Goal: Information Seeking & Learning: Check status

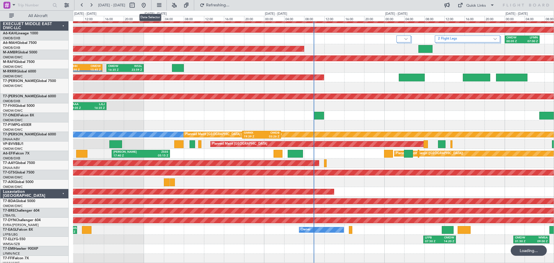
click at [137, 6] on button at bounding box center [132, 5] width 9 height 9
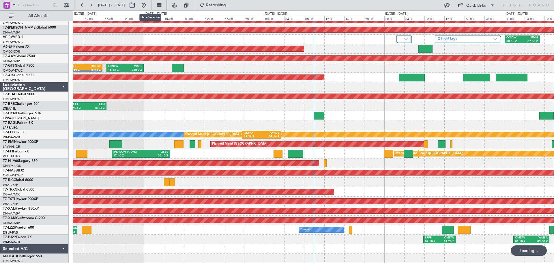
select select "9"
select select "2025"
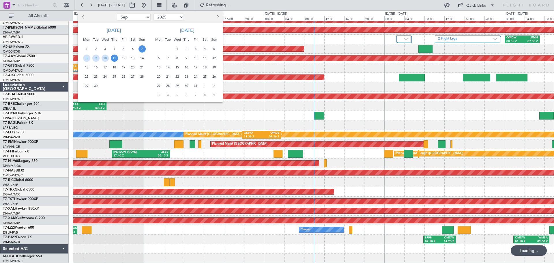
click at [84, 16] on span "Previous month" at bounding box center [83, 16] width 3 height 3
select select "8"
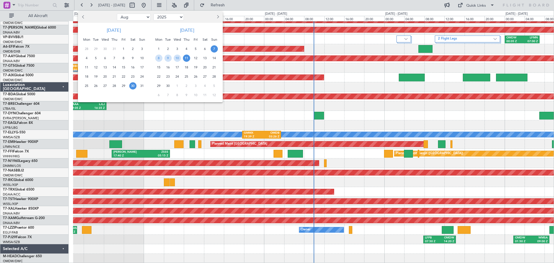
click at [134, 85] on span "30" at bounding box center [132, 85] width 7 height 7
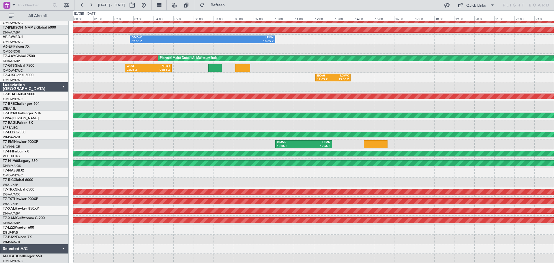
scroll to position [0, 0]
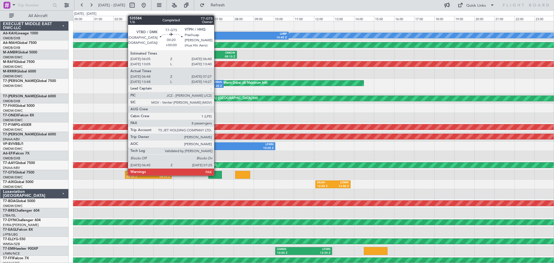
click at [217, 174] on div at bounding box center [215, 175] width 14 height 8
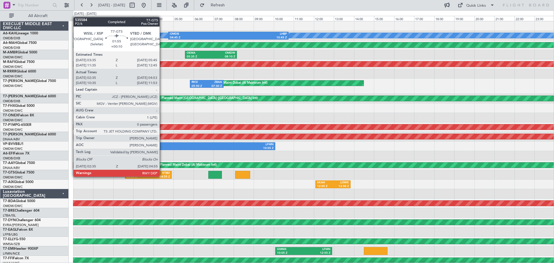
click at [162, 174] on div "VTBD" at bounding box center [159, 173] width 22 height 4
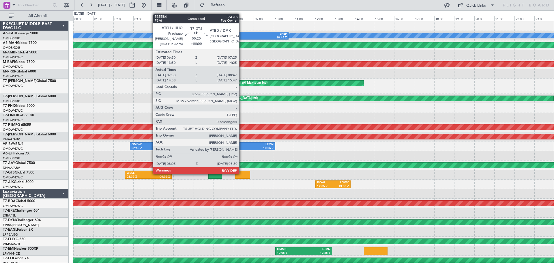
click at [242, 173] on div at bounding box center [242, 175] width 15 height 8
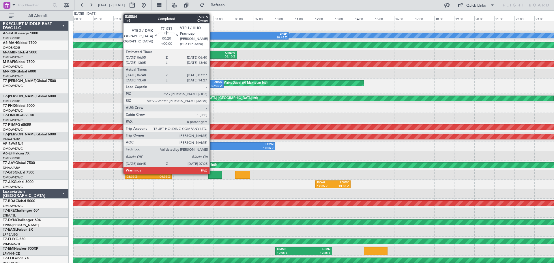
click at [212, 173] on div at bounding box center [215, 175] width 14 height 8
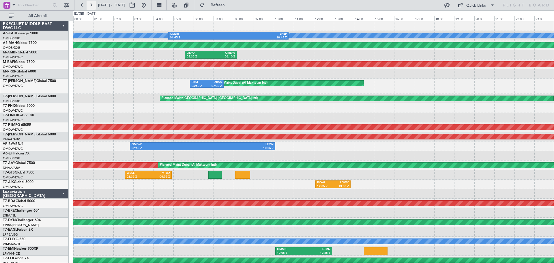
click at [92, 5] on button at bounding box center [91, 5] width 9 height 9
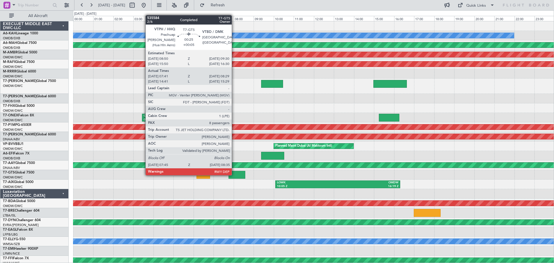
click at [234, 175] on div at bounding box center [237, 175] width 17 height 8
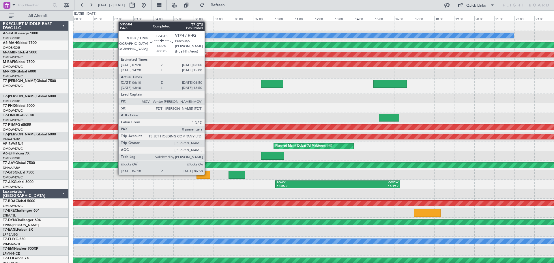
click at [206, 174] on div at bounding box center [204, 175] width 14 height 8
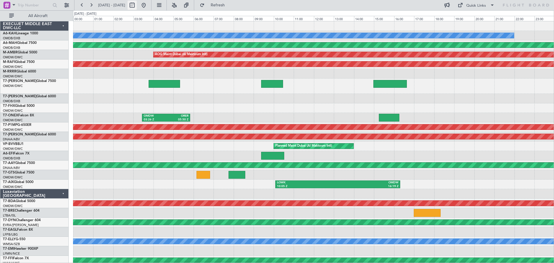
click at [137, 5] on button at bounding box center [132, 5] width 9 height 9
select select "8"
select select "2025"
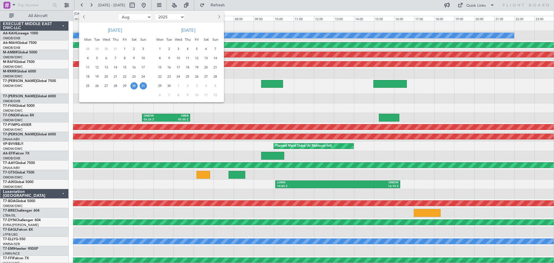
click at [133, 85] on span "30" at bounding box center [133, 85] width 7 height 7
click at [144, 87] on span "31" at bounding box center [143, 85] width 7 height 7
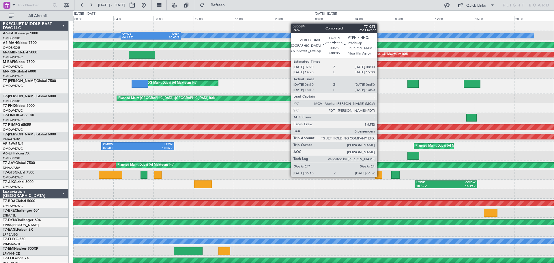
click at [380, 176] on div at bounding box center [379, 175] width 7 height 8
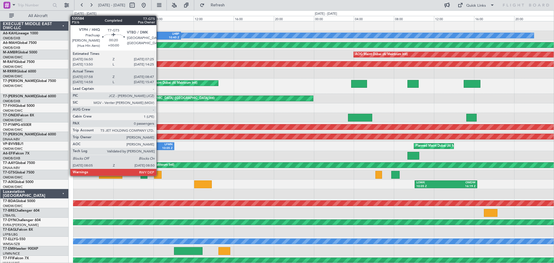
click at [159, 175] on div at bounding box center [158, 175] width 8 height 8
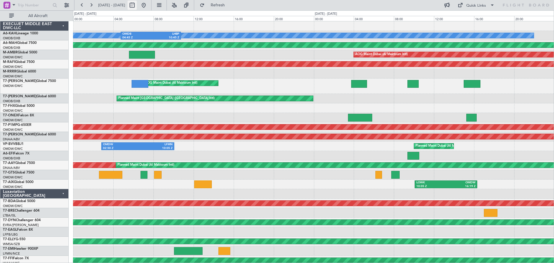
click at [137, 5] on button at bounding box center [132, 5] width 9 height 9
select select "8"
select select "2025"
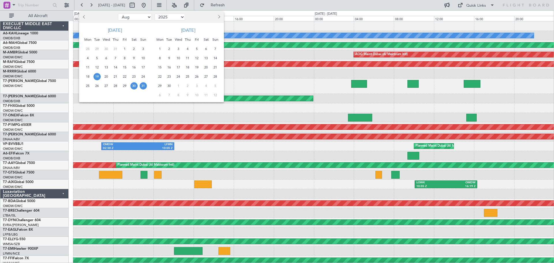
click at [97, 77] on span "19" at bounding box center [97, 76] width 7 height 7
click at [117, 76] on span "21" at bounding box center [115, 76] width 7 height 7
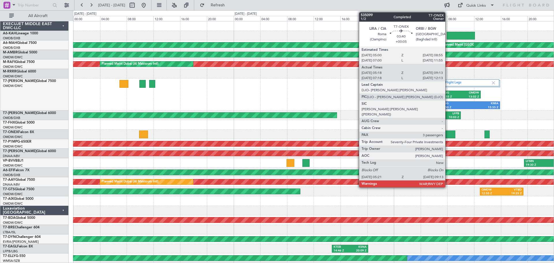
click at [448, 133] on div at bounding box center [443, 134] width 26 height 8
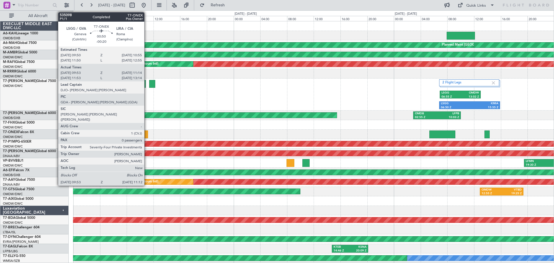
click at [147, 133] on div at bounding box center [143, 134] width 9 height 8
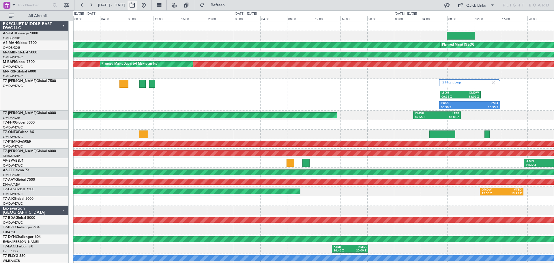
click at [137, 4] on button at bounding box center [132, 5] width 9 height 9
select select "8"
select select "2025"
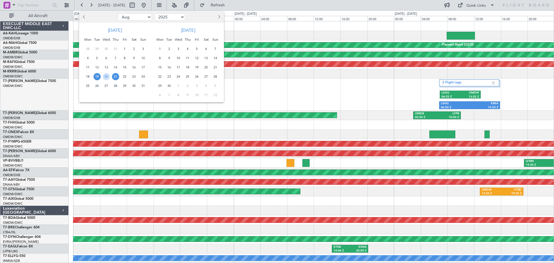
click at [89, 86] on span "25" at bounding box center [87, 85] width 7 height 7
click at [113, 87] on span "28" at bounding box center [115, 85] width 7 height 7
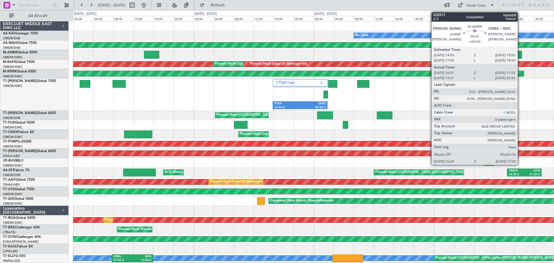
click at [519, 54] on div at bounding box center [519, 55] width 6 height 8
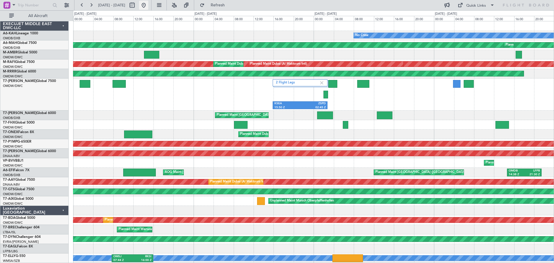
click at [148, 4] on button at bounding box center [143, 5] width 9 height 9
click at [137, 7] on button at bounding box center [132, 5] width 9 height 9
select select "9"
select select "2025"
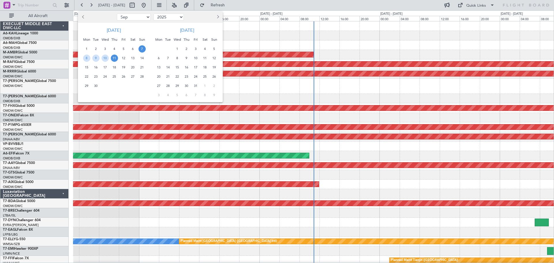
click at [81, 16] on button "Previous month" at bounding box center [83, 16] width 6 height 9
select select "8"
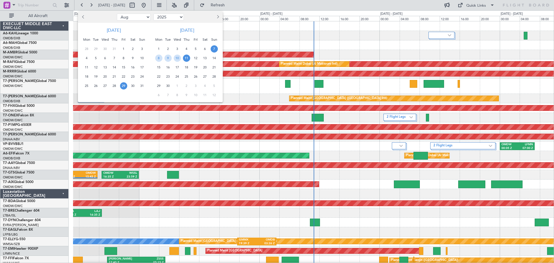
click at [122, 86] on span "29" at bounding box center [123, 85] width 7 height 7
click at [157, 51] on span "1" at bounding box center [158, 48] width 7 height 7
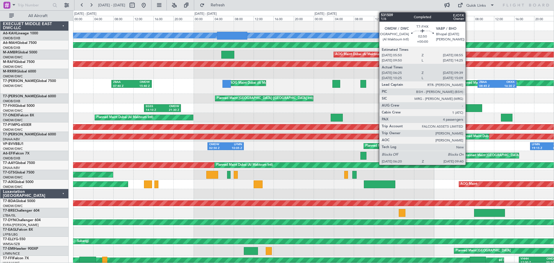
click at [469, 108] on div at bounding box center [474, 108] width 17 height 8
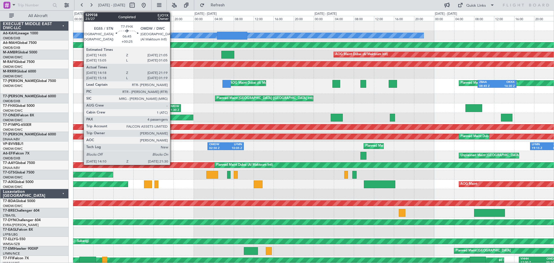
click at [171, 107] on div "OMDW" at bounding box center [171, 106] width 17 height 4
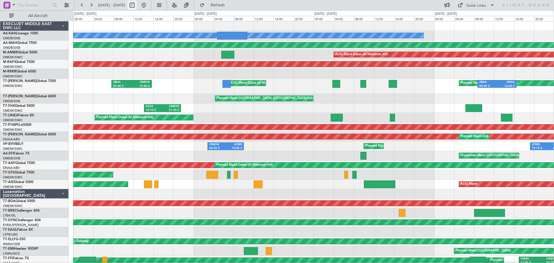
click at [137, 7] on button at bounding box center [132, 5] width 9 height 9
select select "8"
select select "2025"
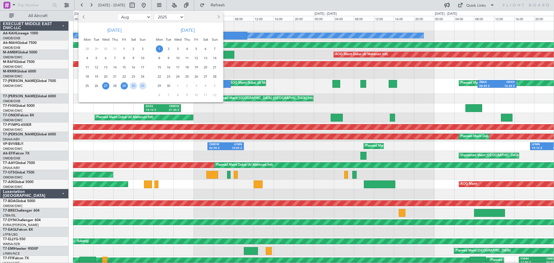
click at [108, 85] on span "27" at bounding box center [105, 85] width 7 height 7
click at [115, 84] on span "28" at bounding box center [114, 85] width 7 height 7
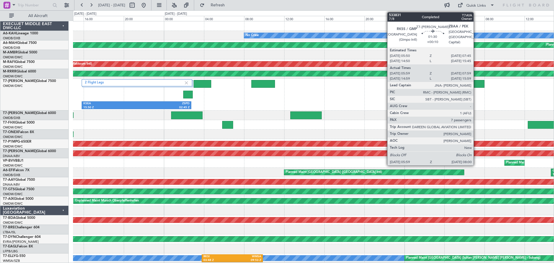
click at [476, 83] on div at bounding box center [474, 84] width 20 height 8
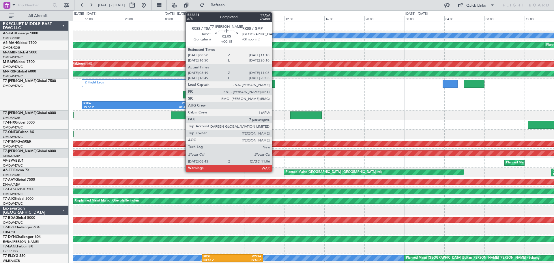
click at [264, 83] on div at bounding box center [263, 84] width 24 height 8
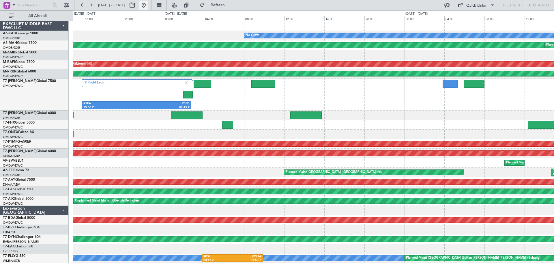
click at [148, 4] on button at bounding box center [143, 5] width 9 height 9
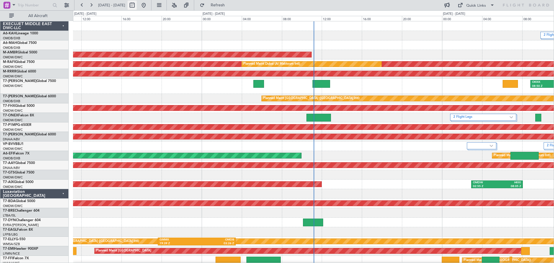
click at [137, 5] on button at bounding box center [132, 5] width 9 height 9
select select "9"
select select "2025"
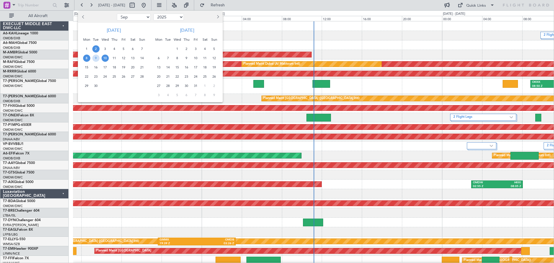
click at [95, 50] on span "2" at bounding box center [95, 48] width 7 height 7
click at [96, 50] on span "2" at bounding box center [95, 48] width 7 height 7
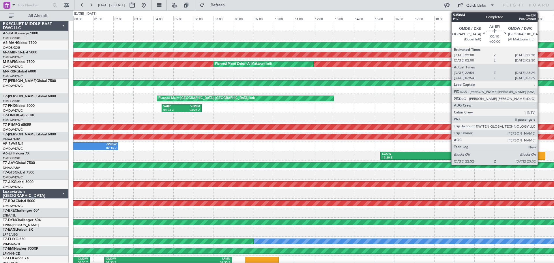
click at [540, 156] on div at bounding box center [539, 156] width 14 height 8
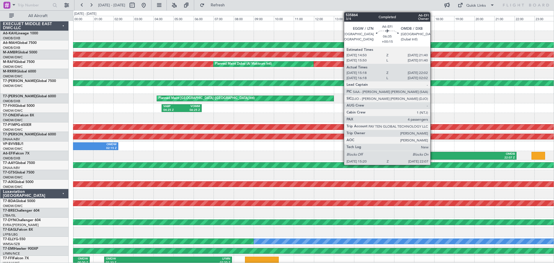
click at [433, 154] on div "EGGW" at bounding box center [415, 154] width 66 height 4
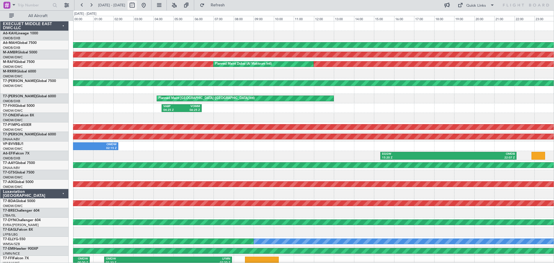
click at [137, 5] on button at bounding box center [132, 5] width 9 height 9
select select "9"
select select "2025"
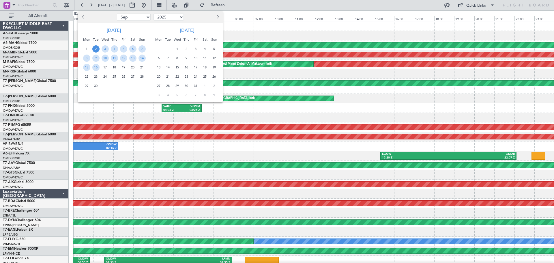
click at [85, 14] on button "Previous month" at bounding box center [83, 16] width 6 height 9
select select "8"
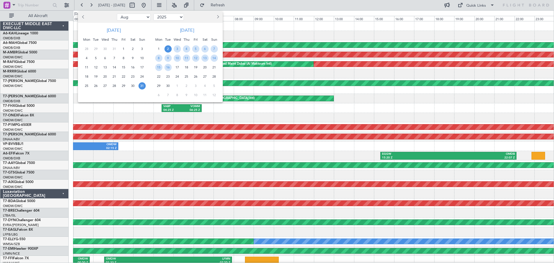
click at [142, 84] on span "31" at bounding box center [142, 85] width 7 height 7
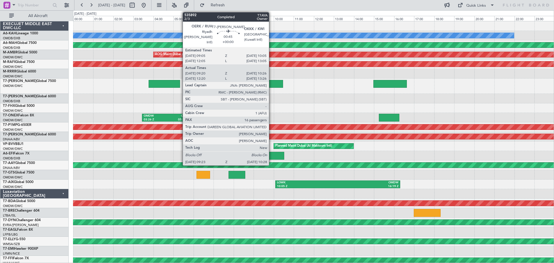
click at [272, 83] on div at bounding box center [272, 84] width 22 height 8
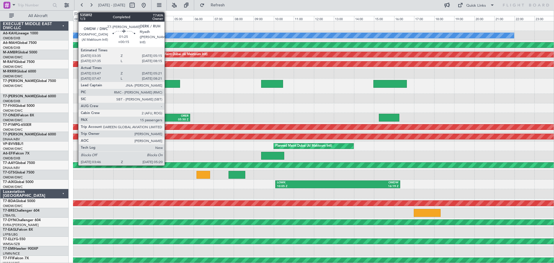
click at [168, 84] on div at bounding box center [164, 84] width 31 height 8
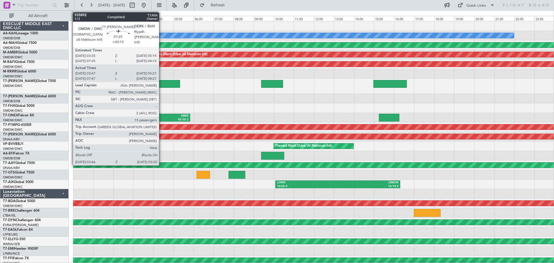
click at [162, 82] on div at bounding box center [164, 84] width 31 height 8
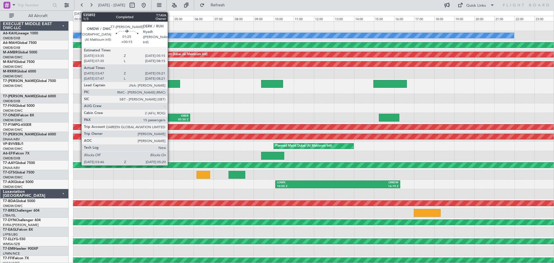
click at [171, 85] on div at bounding box center [164, 84] width 31 height 8
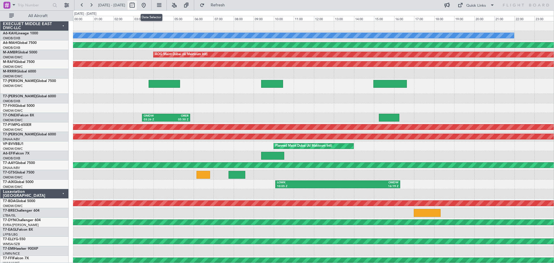
click at [137, 2] on button at bounding box center [132, 5] width 9 height 9
select select "8"
select select "2025"
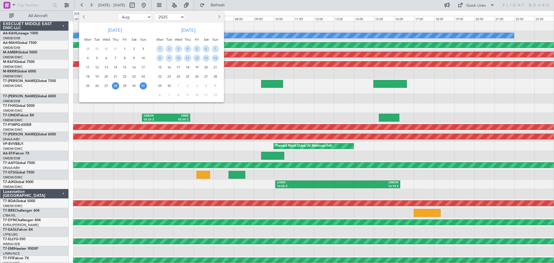
click at [116, 86] on span "28" at bounding box center [115, 85] width 7 height 7
click at [143, 87] on span "31" at bounding box center [143, 85] width 7 height 7
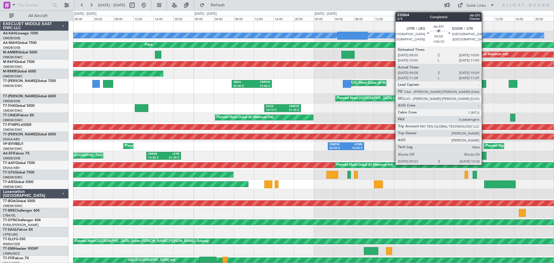
click at [484, 156] on div at bounding box center [484, 156] width 6 height 8
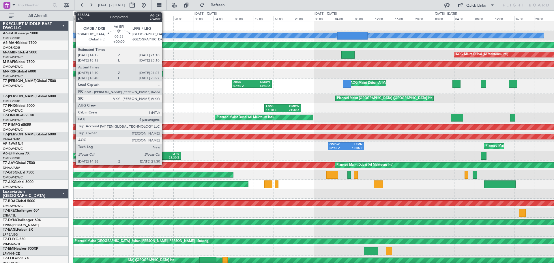
click at [165, 157] on div "21:30 Z" at bounding box center [172, 158] width 16 height 4
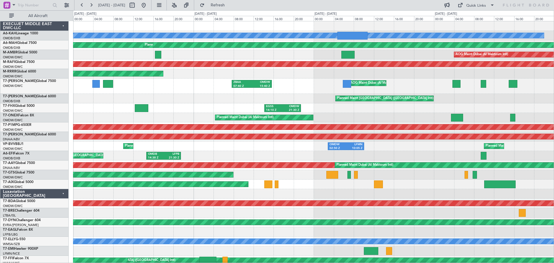
click at [150, 10] on body "[DATE] - [DATE] Refresh Quick Links All Aircraft No Crew Planned Maint [GEOGRAP…" at bounding box center [277, 131] width 554 height 263
click at [137, 7] on button at bounding box center [132, 5] width 9 height 9
select select "8"
select select "2025"
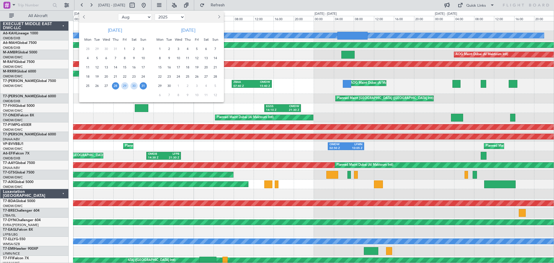
click at [85, 16] on button "Previous month" at bounding box center [84, 16] width 6 height 9
click at [217, 17] on button "Next month" at bounding box center [219, 16] width 6 height 9
select select "8"
click at [151, 5] on div at bounding box center [277, 131] width 554 height 263
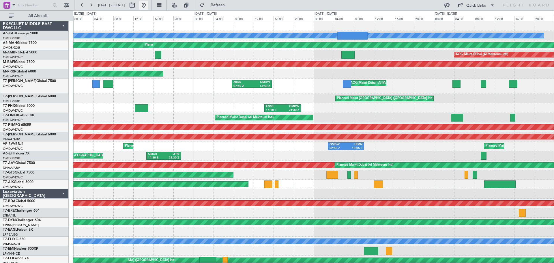
click at [148, 5] on button at bounding box center [143, 5] width 9 height 9
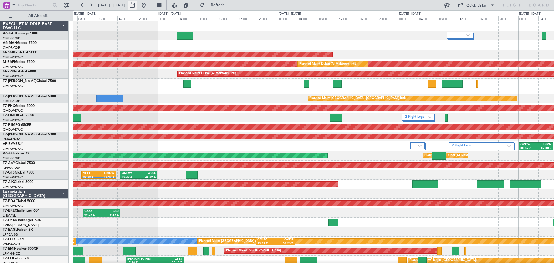
click at [137, 6] on button at bounding box center [132, 5] width 9 height 9
select select "9"
select select "2025"
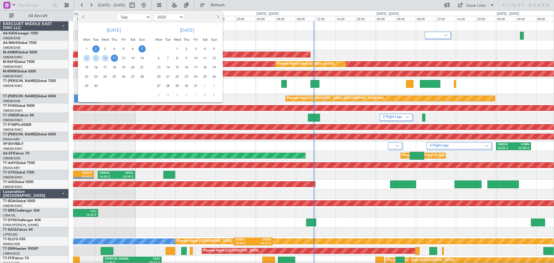
click at [98, 49] on span "2" at bounding box center [95, 48] width 7 height 7
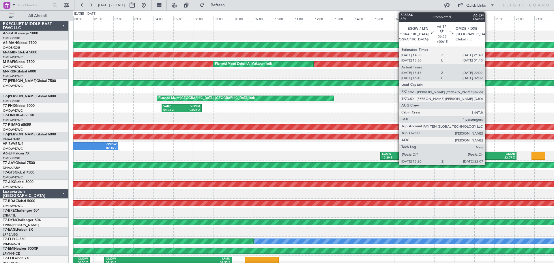
click at [488, 157] on div "22:07 Z" at bounding box center [482, 158] width 66 height 4
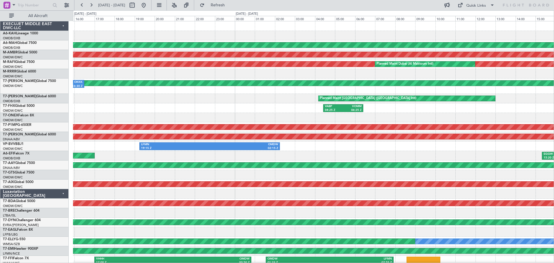
click at [412, 160] on div "Planned Maint [GEOGRAPHIC_DATA] ([GEOGRAPHIC_DATA] Intl) AOG Maint [GEOGRAPHIC_…" at bounding box center [313, 195] width 481 height 349
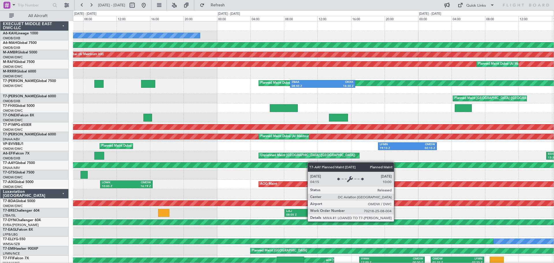
click at [421, 162] on div "No Crew Planned Maint [GEOGRAPHIC_DATA] ([GEOGRAPHIC_DATA]) AOG Maint [GEOGRAPH…" at bounding box center [313, 195] width 481 height 349
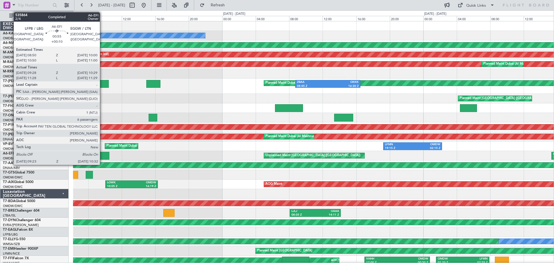
click at [102, 154] on div at bounding box center [105, 156] width 10 height 8
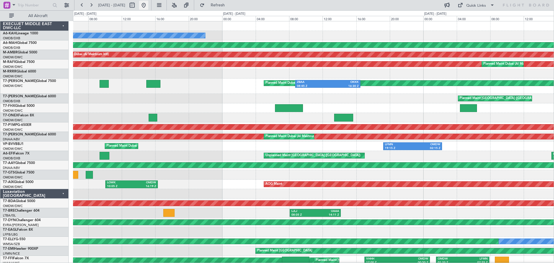
click at [148, 5] on button at bounding box center [143, 5] width 9 height 9
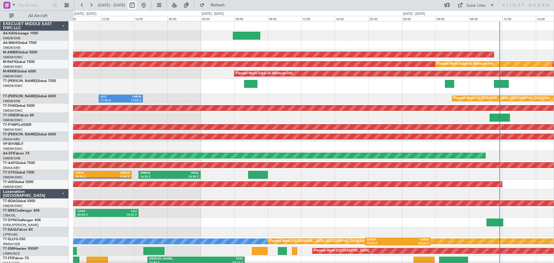
click at [137, 7] on button at bounding box center [132, 5] width 9 height 9
select select "9"
select select "2025"
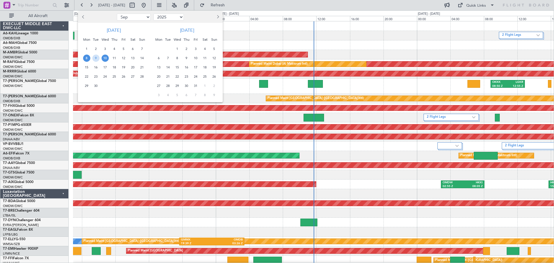
click at [81, 16] on button "Previous month" at bounding box center [83, 16] width 6 height 9
select select "8"
click at [95, 75] on span "19" at bounding box center [95, 76] width 7 height 7
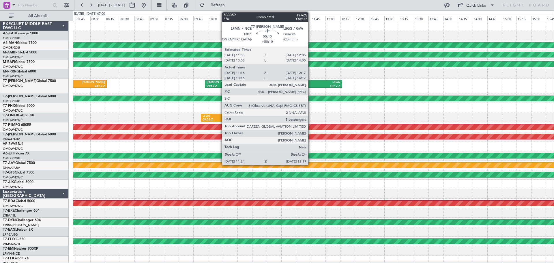
click at [311, 84] on div "11:24 Z" at bounding box center [304, 86] width 24 height 4
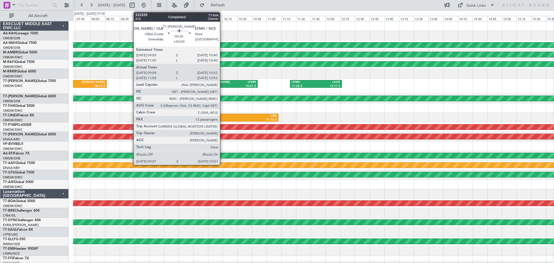
click at [223, 82] on div "[PERSON_NAME]" at bounding box center [219, 82] width 25 height 4
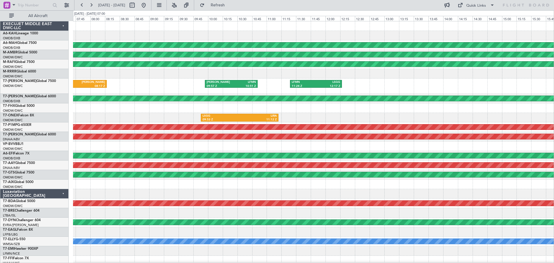
click at [148, 6] on div at bounding box center [138, 5] width 21 height 9
click at [137, 6] on button at bounding box center [132, 5] width 9 height 9
select select "8"
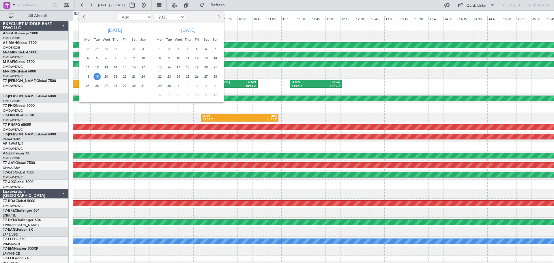
click at [182, 18] on select "2015 2016 2017 2018 2019 2020 2021 2022 2023 2024 2025 2026 2027 2028 2029 2030…" at bounding box center [170, 17] width 30 height 7
select select "2024"
click at [155, 14] on select "2015 2016 2017 2018 2019 2020 2021 2022 2023 2024 2025 2026 2027 2028 2029 2030…" at bounding box center [170, 17] width 30 height 7
click at [144, 16] on select "Jan Feb Mar Apr May Jun [DATE] Aug Sep Oct Nov Dec" at bounding box center [135, 17] width 34 height 7
select select "10"
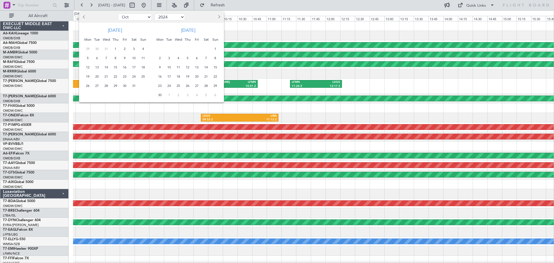
click at [118, 14] on select "Jan Feb Mar Apr May Jun [DATE] Aug Sep Oct Nov Dec" at bounding box center [135, 17] width 34 height 7
click at [136, 67] on span "19" at bounding box center [133, 67] width 7 height 7
click at [89, 77] on span "21" at bounding box center [87, 76] width 7 height 7
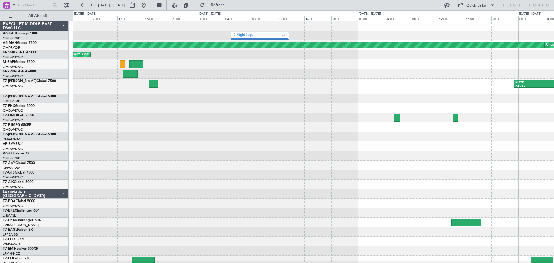
click at [494, 89] on div "KEWR 23:21 Z OKKK 10:43 Z" at bounding box center [313, 86] width 481 height 15
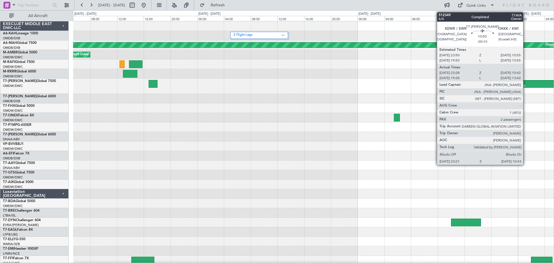
click at [526, 85] on div "23:21 Z" at bounding box center [533, 86] width 36 height 4
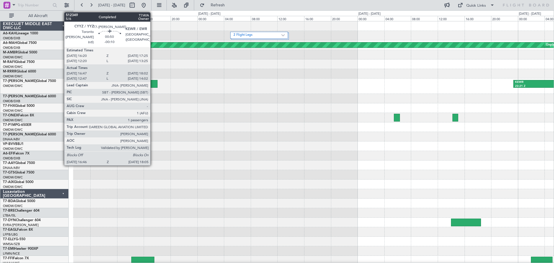
click at [153, 86] on div at bounding box center [153, 84] width 9 height 8
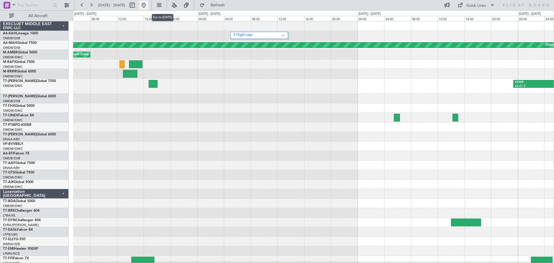
click at [148, 3] on button at bounding box center [143, 5] width 9 height 9
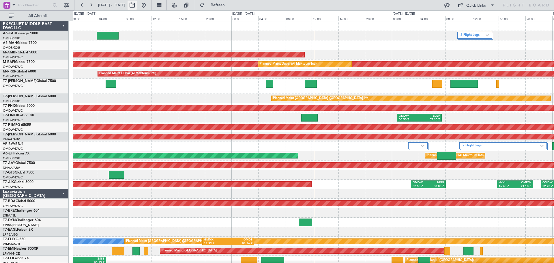
click at [137, 6] on button at bounding box center [132, 5] width 9 height 9
select select "9"
select select "2025"
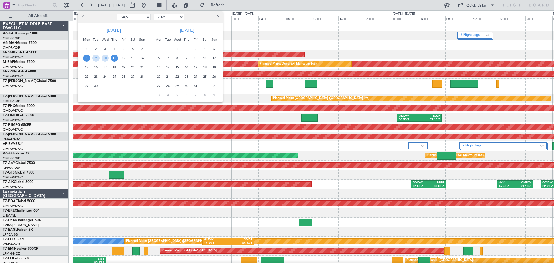
click at [83, 15] on span "Previous month" at bounding box center [83, 16] width 3 height 3
select select "8"
click at [140, 56] on span "10" at bounding box center [142, 58] width 7 height 7
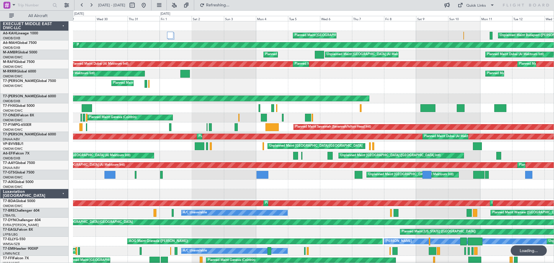
click at [281, 84] on div "Planned Maint London ([GEOGRAPHIC_DATA]) Planned Maint [GEOGRAPHIC_DATA] ([GEOG…" at bounding box center [313, 86] width 481 height 15
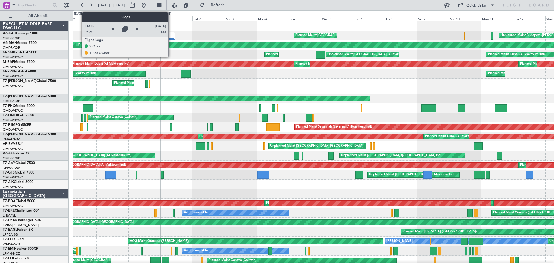
click at [171, 34] on div at bounding box center [171, 35] width 6 height 7
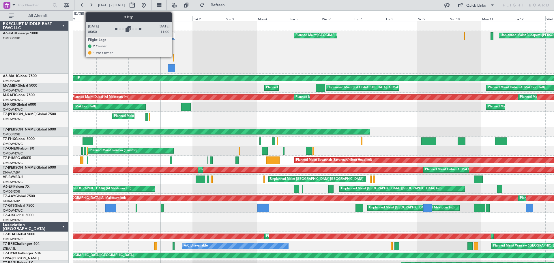
click at [203, 65] on div "Unplanned Maint Budapest ([PERSON_NAME] Intl) Planned Maint [GEOGRAPHIC_DATA] (…" at bounding box center [313, 52] width 481 height 43
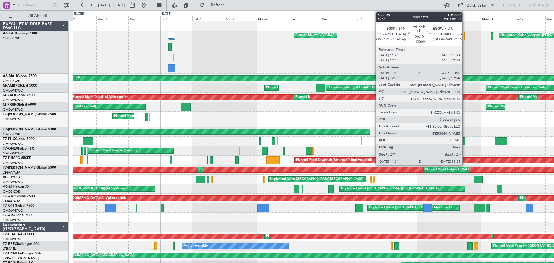
click at [465, 37] on div at bounding box center [464, 36] width 1 height 8
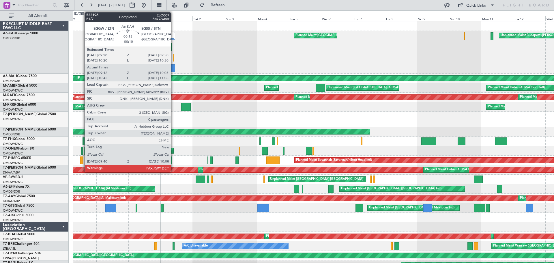
click at [173, 58] on div at bounding box center [173, 58] width 1 height 8
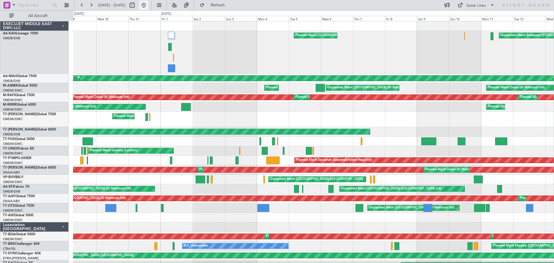
click at [148, 2] on button at bounding box center [143, 5] width 9 height 9
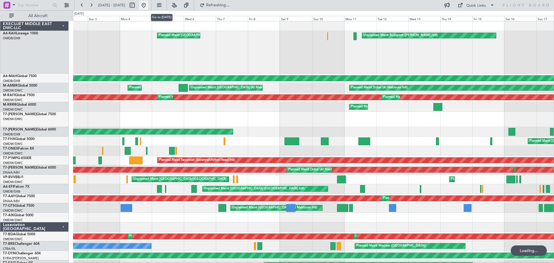
click at [148, 2] on button at bounding box center [143, 5] width 9 height 9
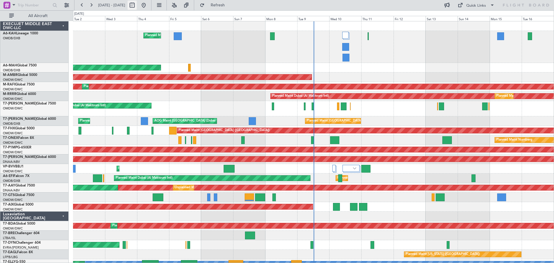
click at [137, 4] on button at bounding box center [132, 5] width 9 height 9
select select "9"
select select "2025"
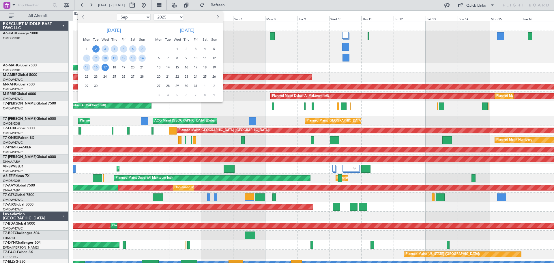
click at [82, 16] on button "Previous month" at bounding box center [83, 16] width 6 height 9
select select "7"
click at [114, 57] on span "10" at bounding box center [114, 58] width 7 height 7
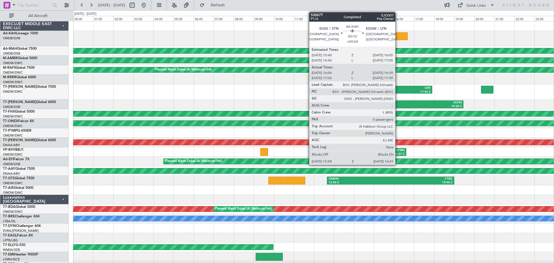
click at [398, 35] on div at bounding box center [400, 36] width 14 height 8
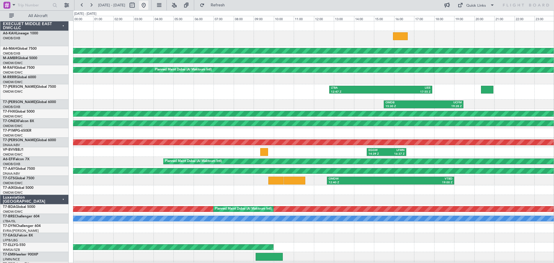
click at [148, 6] on button at bounding box center [143, 5] width 9 height 9
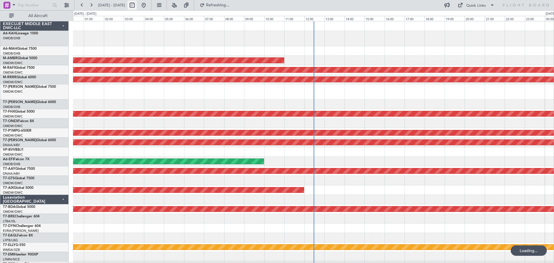
click at [137, 7] on button at bounding box center [132, 5] width 9 height 9
select select "9"
select select "2025"
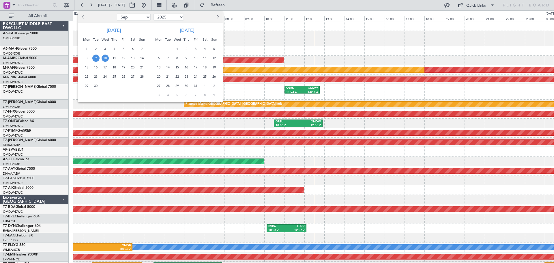
click at [87, 57] on span "8" at bounding box center [86, 58] width 7 height 7
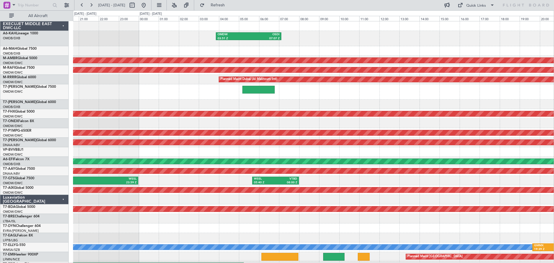
click at [507, 186] on div "OMDW 03:51 Z OSDI 07:07 Z AOG Maint [GEOGRAPHIC_DATA] (Al Maktoum Intl) Planned…" at bounding box center [313, 198] width 481 height 354
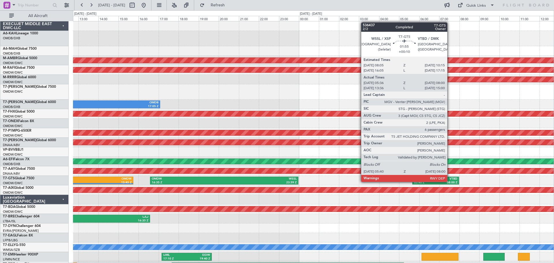
click at [450, 181] on div "08:00 Z" at bounding box center [447, 183] width 22 height 4
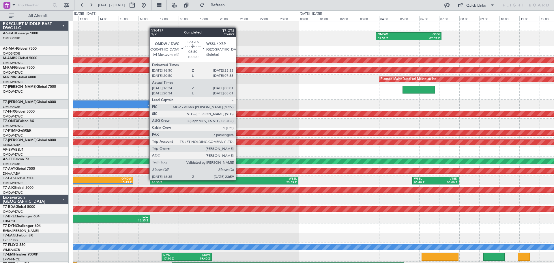
click at [238, 180] on div "WSSL" at bounding box center [260, 179] width 72 height 4
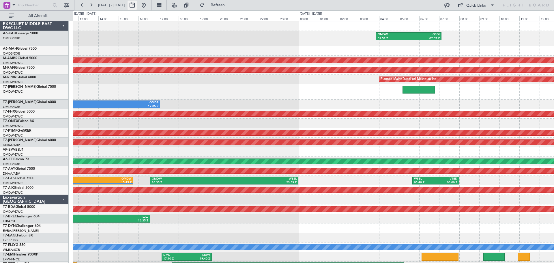
click at [137, 5] on button at bounding box center [132, 5] width 9 height 9
select select "9"
select select "2025"
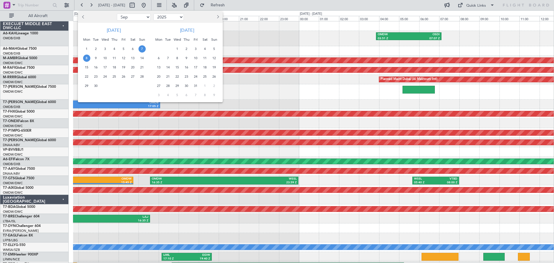
click at [85, 16] on span "Previous month" at bounding box center [83, 16] width 3 height 3
select select "8"
click at [124, 67] on span "15" at bounding box center [123, 67] width 7 height 7
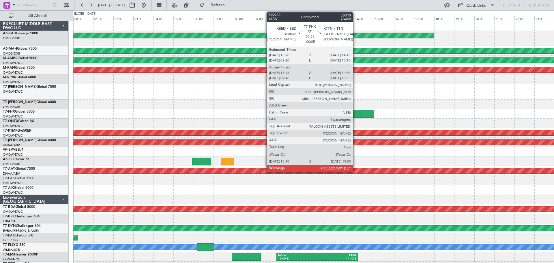
click at [356, 113] on div at bounding box center [360, 114] width 27 height 8
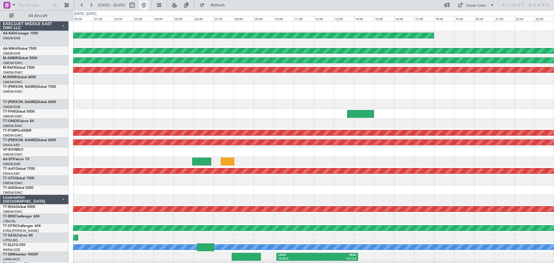
click at [148, 4] on button at bounding box center [143, 5] width 9 height 9
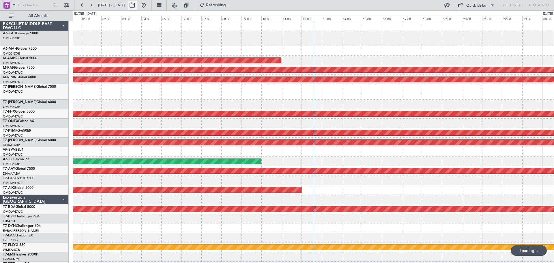
click at [137, 6] on button at bounding box center [132, 5] width 9 height 9
select select "9"
select select "2025"
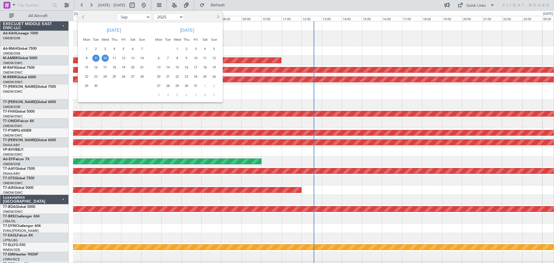
click at [85, 17] on span "Previous month" at bounding box center [83, 16] width 3 height 3
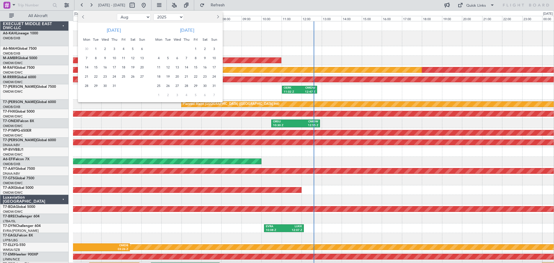
select select "7"
click at [132, 76] on span "26" at bounding box center [132, 76] width 7 height 7
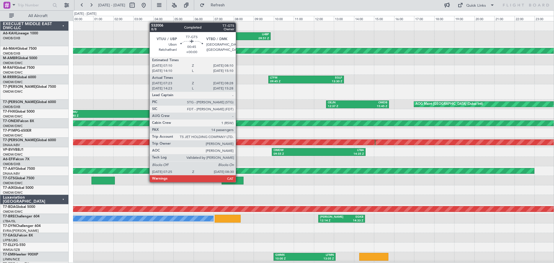
click at [238, 182] on div at bounding box center [233, 181] width 22 height 8
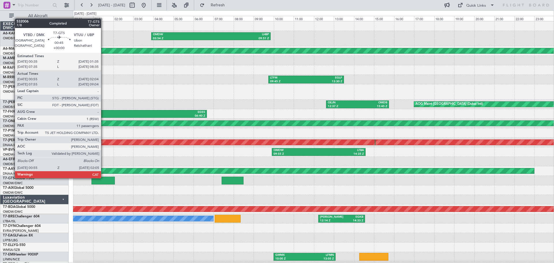
click at [103, 178] on div at bounding box center [104, 181] width 24 height 8
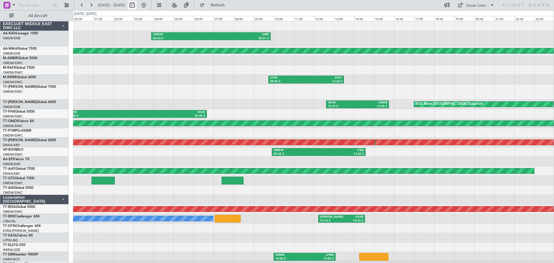
click at [137, 6] on button at bounding box center [132, 5] width 9 height 9
select select "7"
select select "2025"
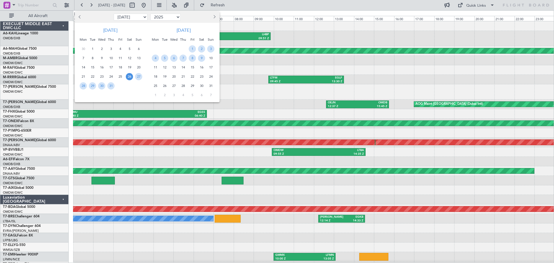
click at [204, 77] on span "23" at bounding box center [201, 76] width 7 height 7
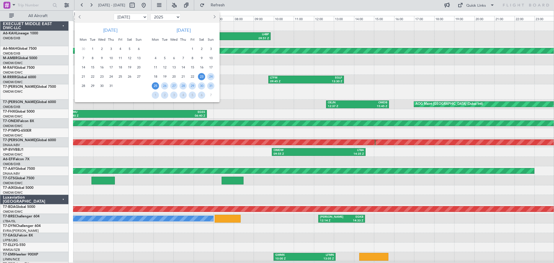
click at [157, 85] on span "25" at bounding box center [155, 85] width 7 height 7
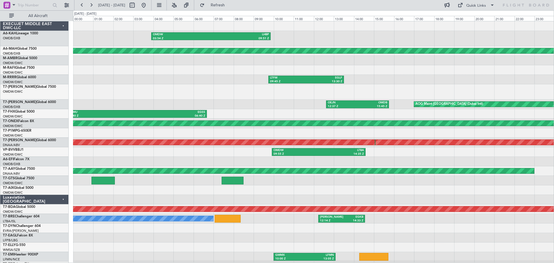
select select "8"
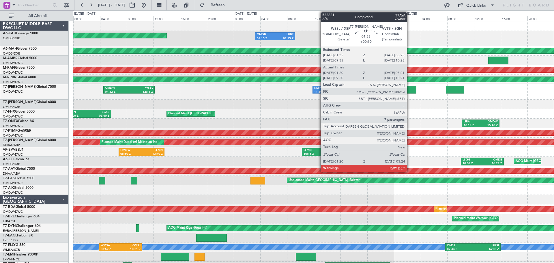
click at [410, 90] on div at bounding box center [410, 90] width 14 height 8
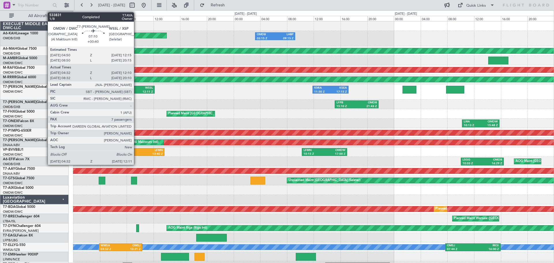
click at [137, 88] on div "WSSL" at bounding box center [141, 88] width 24 height 4
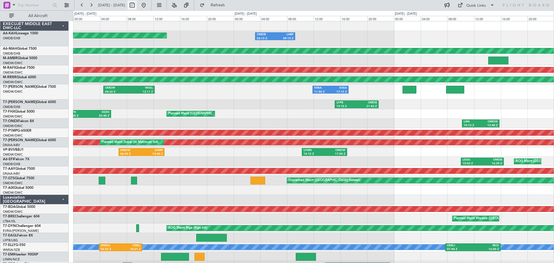
click at [137, 7] on button at bounding box center [132, 5] width 9 height 9
select select "8"
select select "2025"
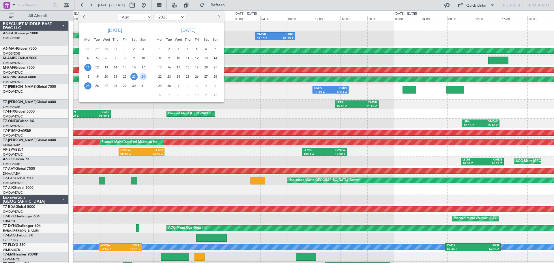
click at [89, 67] on span "11" at bounding box center [87, 67] width 7 height 7
click at [88, 78] on span "18" at bounding box center [87, 76] width 7 height 7
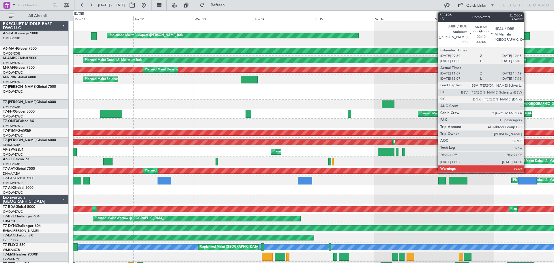
click at [527, 33] on div at bounding box center [526, 36] width 8 height 8
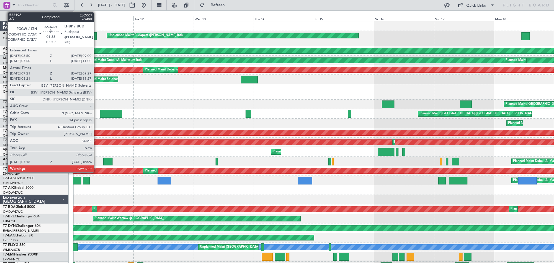
click at [96, 36] on div at bounding box center [93, 36] width 5 height 8
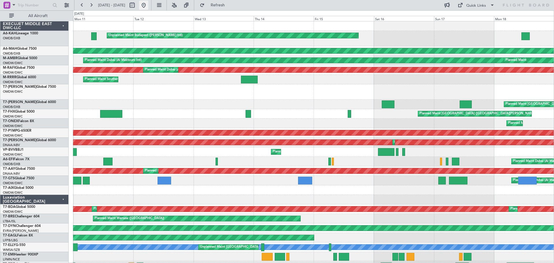
click at [148, 4] on button at bounding box center [143, 5] width 9 height 9
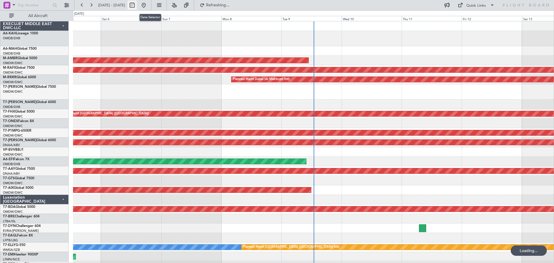
click at [137, 5] on button at bounding box center [132, 5] width 9 height 9
select select "9"
select select "2025"
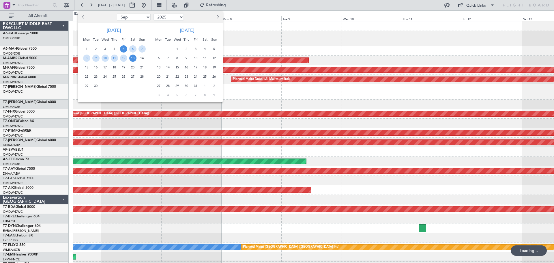
click at [84, 17] on span "Previous month" at bounding box center [83, 16] width 3 height 3
select select "8"
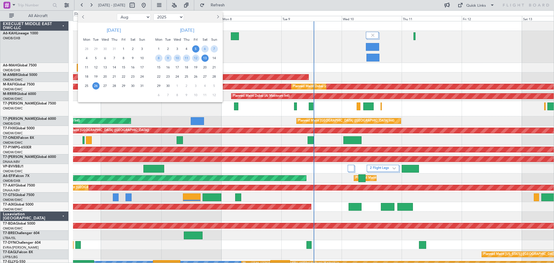
drag, startPoint x: 94, startPoint y: 88, endPoint x: 98, endPoint y: 87, distance: 4.9
click at [94, 88] on span "26" at bounding box center [95, 85] width 7 height 7
click at [104, 85] on span "27" at bounding box center [105, 85] width 7 height 7
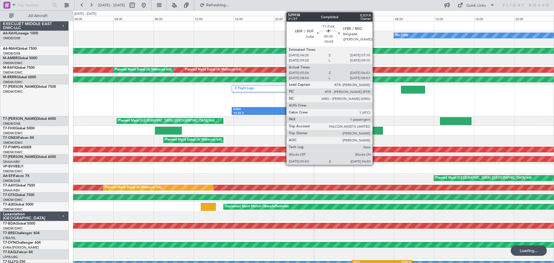
click at [375, 130] on div at bounding box center [377, 131] width 11 height 8
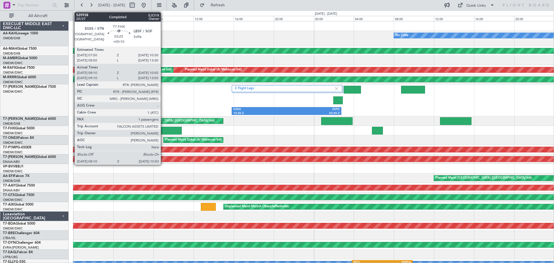
click at [163, 128] on div at bounding box center [168, 131] width 27 height 8
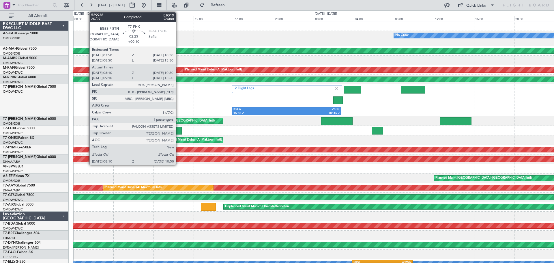
click at [178, 130] on div at bounding box center [168, 131] width 27 height 8
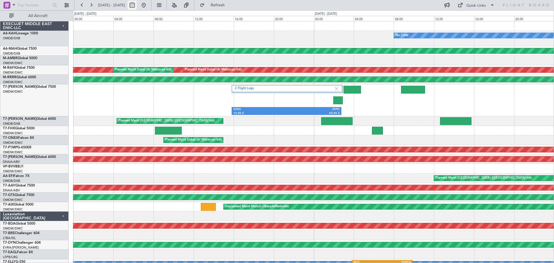
click at [137, 4] on button at bounding box center [132, 5] width 9 height 9
select select "8"
select select "2025"
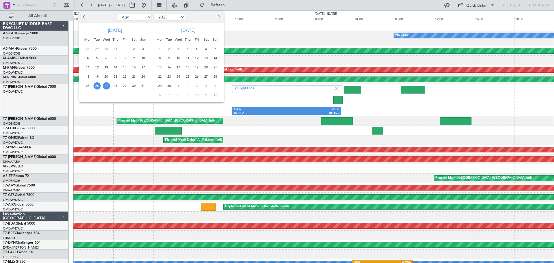
click at [187, 48] on span "4" at bounding box center [187, 48] width 7 height 7
click at [217, 49] on span "7" at bounding box center [215, 48] width 7 height 7
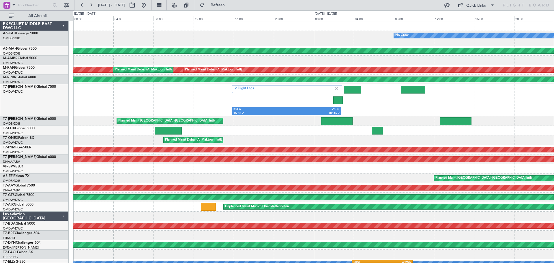
select select "9"
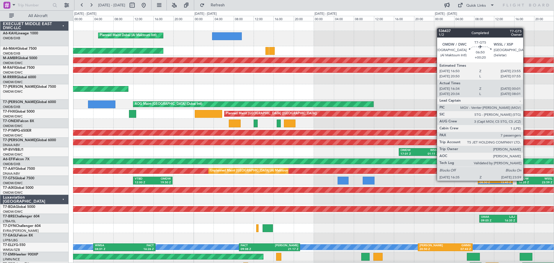
click at [526, 180] on div "OMDW" at bounding box center [527, 179] width 17 height 4
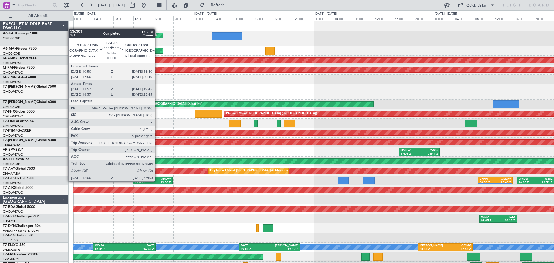
click at [157, 181] on div "19:50 Z" at bounding box center [162, 183] width 18 height 4
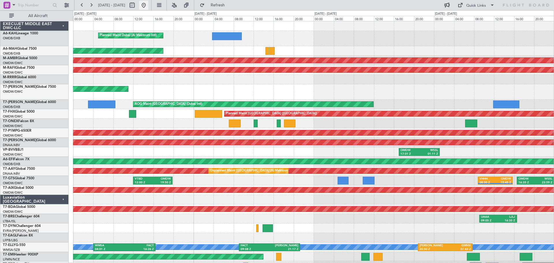
click at [148, 5] on button at bounding box center [143, 5] width 9 height 9
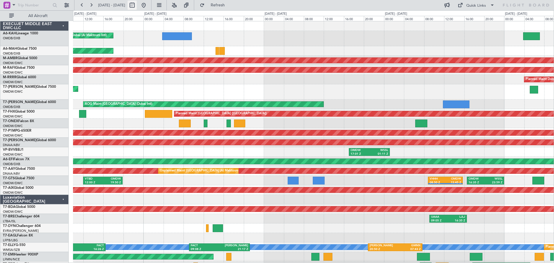
click at [137, 5] on button at bounding box center [132, 5] width 9 height 9
select select "9"
select select "2025"
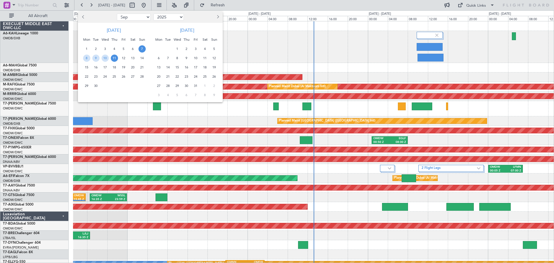
click at [83, 20] on button "Previous month" at bounding box center [83, 16] width 6 height 9
click at [180, 59] on span "6" at bounding box center [177, 58] width 7 height 7
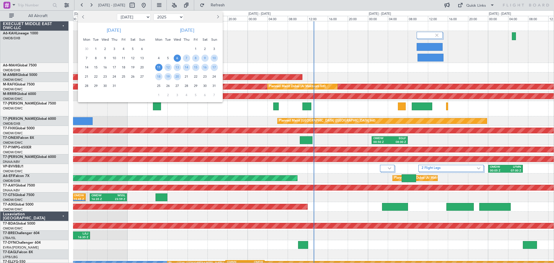
click at [156, 66] on span "11" at bounding box center [158, 67] width 7 height 7
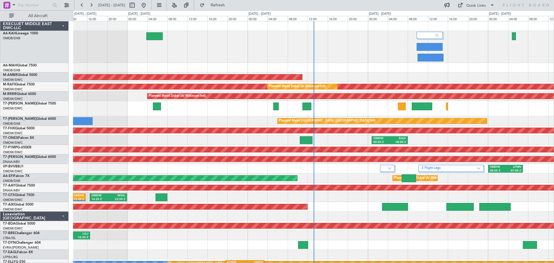
select select "8"
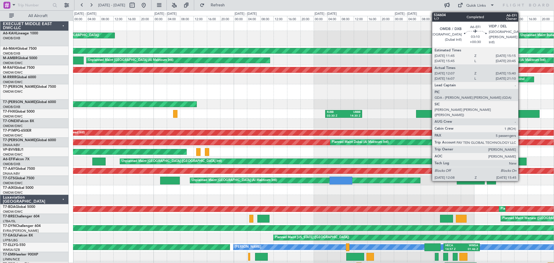
click at [521, 163] on div at bounding box center [520, 162] width 12 height 8
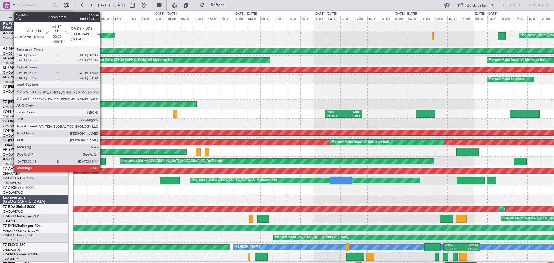
click at [98, 162] on div at bounding box center [98, 162] width 13 height 8
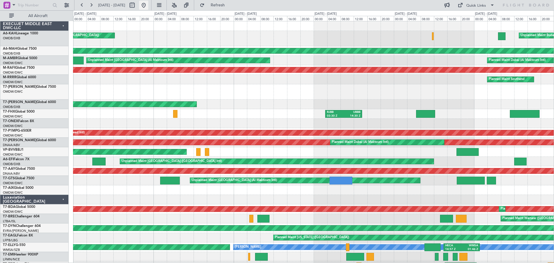
click at [148, 5] on button at bounding box center [143, 5] width 9 height 9
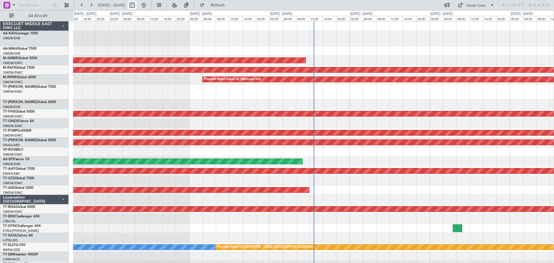
click at [137, 4] on button at bounding box center [132, 5] width 9 height 9
select select "9"
select select "2025"
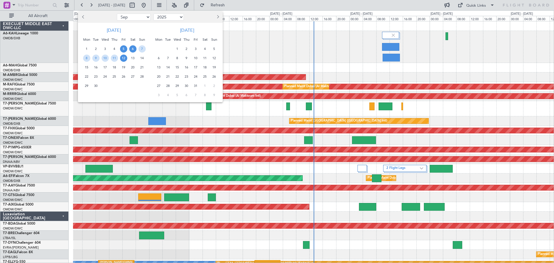
click at [126, 49] on span "5" at bounding box center [123, 48] width 7 height 7
click at [143, 49] on span "7" at bounding box center [142, 48] width 7 height 7
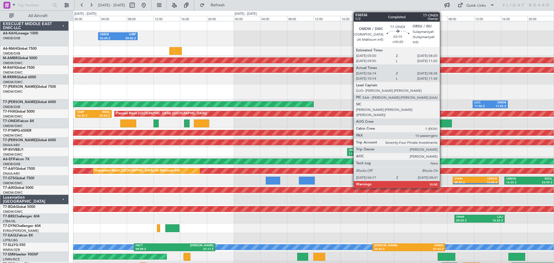
click at [443, 125] on div at bounding box center [444, 124] width 16 height 8
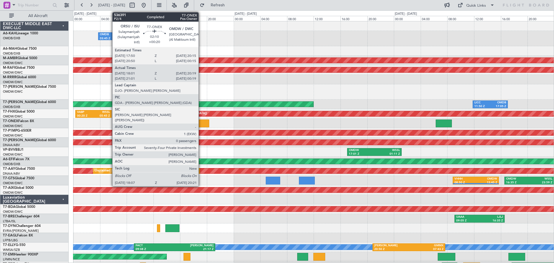
click at [201, 120] on div at bounding box center [201, 124] width 15 height 8
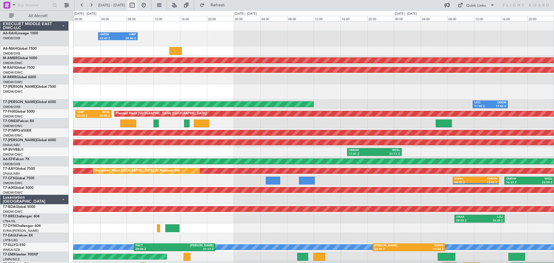
click at [137, 8] on button at bounding box center [132, 5] width 9 height 9
select select "9"
select select "2025"
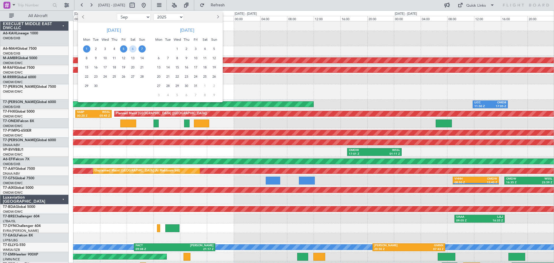
click at [89, 49] on span "1" at bounding box center [86, 48] width 7 height 7
click at [125, 50] on span "5" at bounding box center [123, 48] width 7 height 7
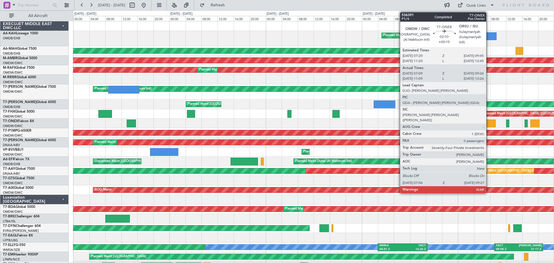
click at [489, 124] on div at bounding box center [491, 124] width 10 height 8
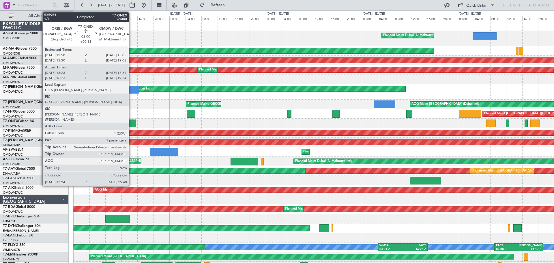
click at [131, 126] on div at bounding box center [131, 124] width 9 height 8
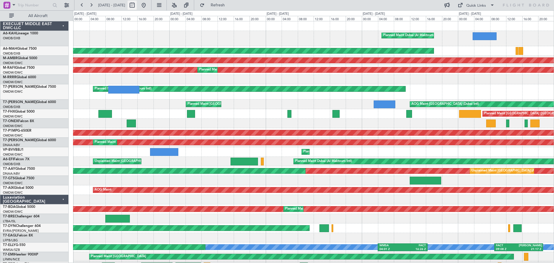
click at [137, 8] on button at bounding box center [132, 5] width 9 height 9
select select "9"
select select "2025"
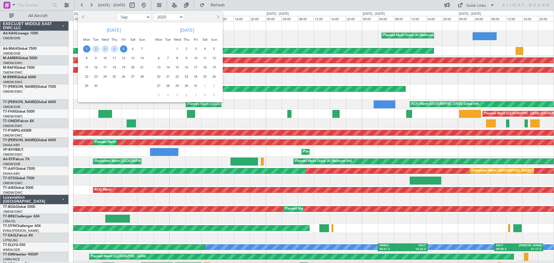
click at [132, 49] on span "6" at bounding box center [132, 48] width 7 height 7
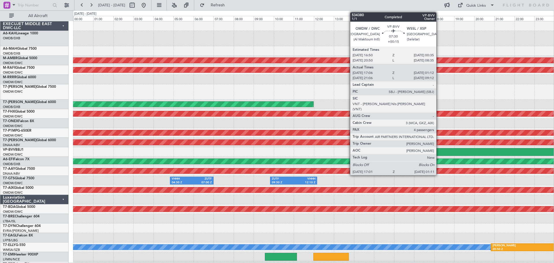
click at [439, 152] on div "17:01 Z" at bounding box center [456, 154] width 80 height 4
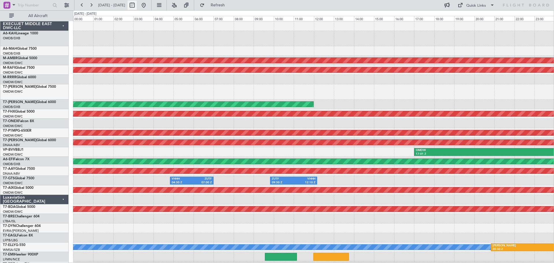
click at [137, 4] on button at bounding box center [132, 5] width 9 height 9
select select "9"
select select "2025"
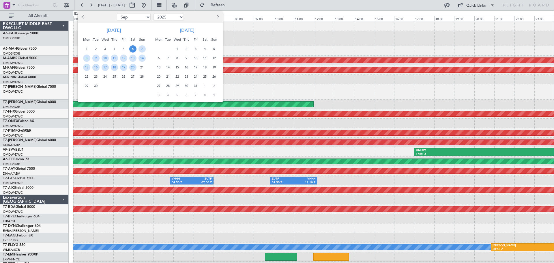
click at [83, 15] on button "Previous month" at bounding box center [83, 16] width 6 height 9
select select "8"
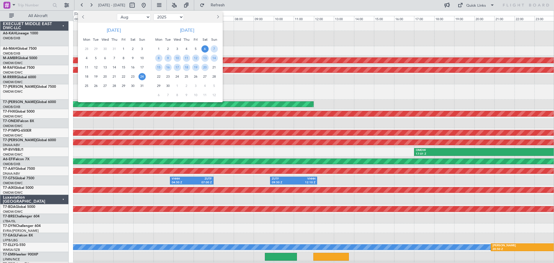
click at [139, 76] on span "24" at bounding box center [142, 76] width 7 height 7
click at [143, 76] on span "24" at bounding box center [142, 76] width 7 height 7
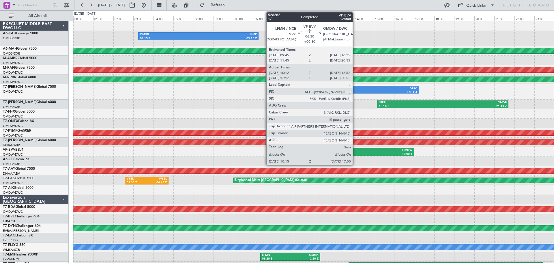
click at [356, 152] on div "17:00 Z" at bounding box center [379, 154] width 66 height 4
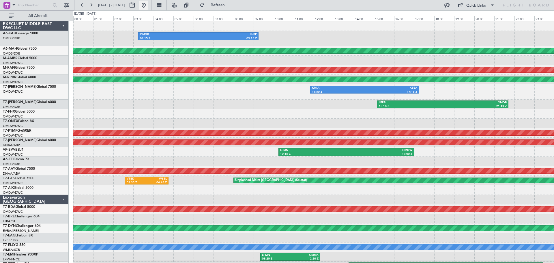
click at [148, 4] on button at bounding box center [143, 5] width 9 height 9
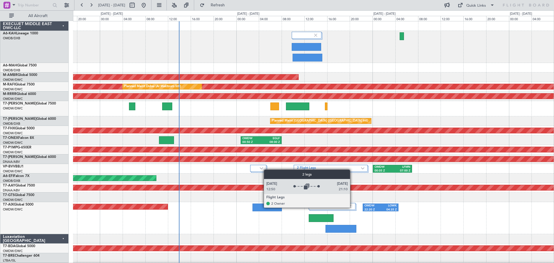
click at [353, 207] on div "2 Flight Legs" at bounding box center [332, 206] width 47 height 7
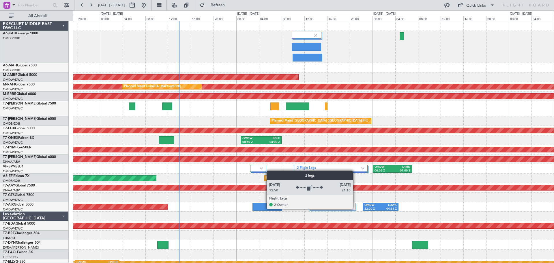
click at [423, 203] on div "2 Flight Legs AOG Maint OMDW 22:20 Z LOWK 04:35 Z" at bounding box center [313, 207] width 481 height 10
click at [429, 199] on div "OMDW 16:35 Z WSSL 23:59 Z" at bounding box center [313, 198] width 481 height 10
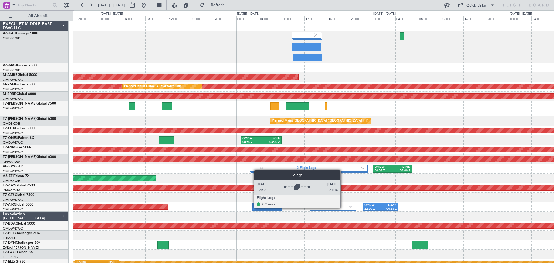
click at [343, 208] on label "2 Flight Legs" at bounding box center [330, 206] width 37 height 5
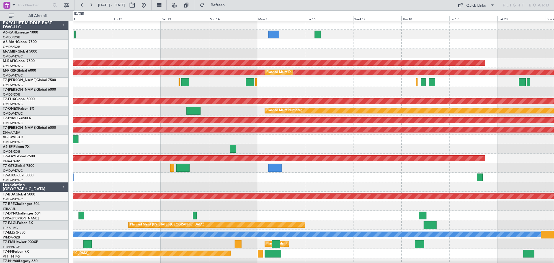
scroll to position [3, 0]
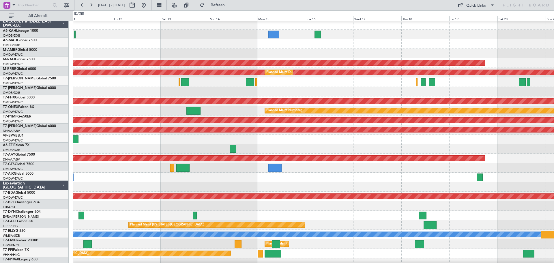
click at [105, 108] on div "Planned Maint Nurnberg" at bounding box center [313, 111] width 481 height 10
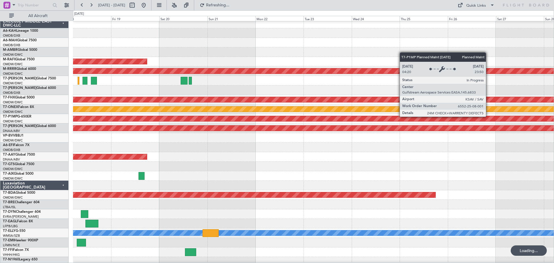
click at [162, 117] on div "Planned Maint Savannah (Savannah/hilton Head Intl)" at bounding box center [313, 118] width 1442 height 5
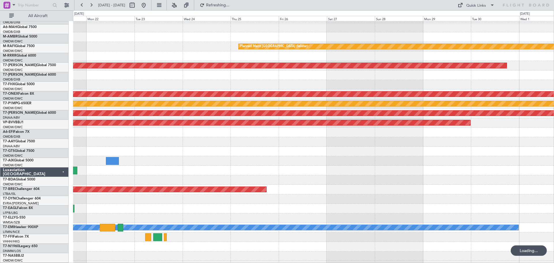
scroll to position [22, 0]
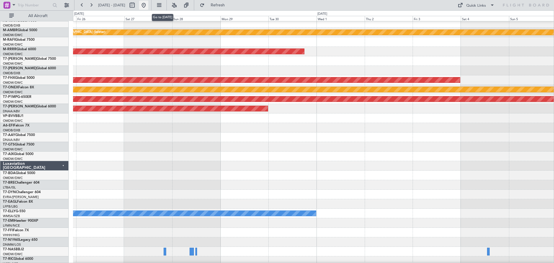
click at [148, 4] on button at bounding box center [143, 5] width 9 height 9
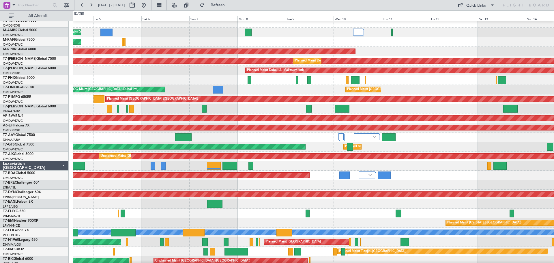
scroll to position [0, 0]
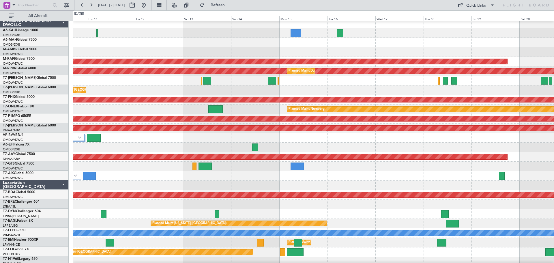
click at [211, 89] on div "Planned Maint [GEOGRAPHIC_DATA] ([GEOGRAPHIC_DATA] Intl)" at bounding box center [313, 90] width 481 height 10
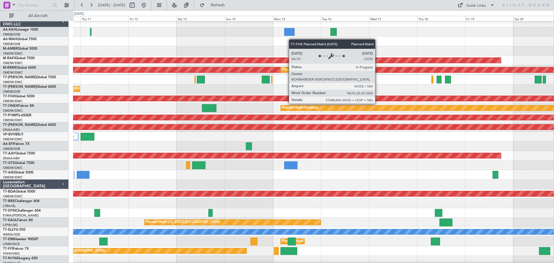
click at [386, 118] on div "AOG Maint Dubai (Al Maktoum Intl) Planned Maint Dubai (Al Maktoum Intl) Planned…" at bounding box center [313, 189] width 481 height 343
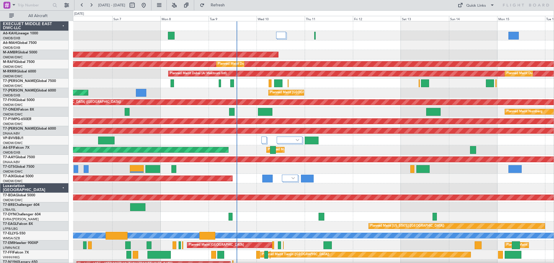
click at [360, 106] on div "Planned Maint Dubai (Al Maktoum Intl) Planned Maint Dubai (Dubai Intl) AOG Main…" at bounding box center [313, 192] width 481 height 343
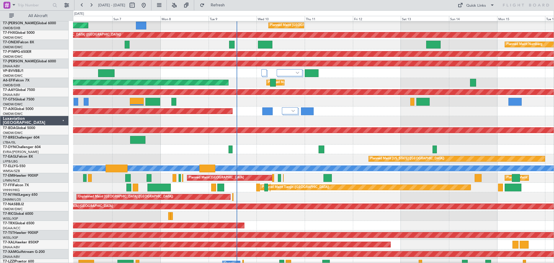
scroll to position [101, 0]
